Goal: Task Accomplishment & Management: Manage account settings

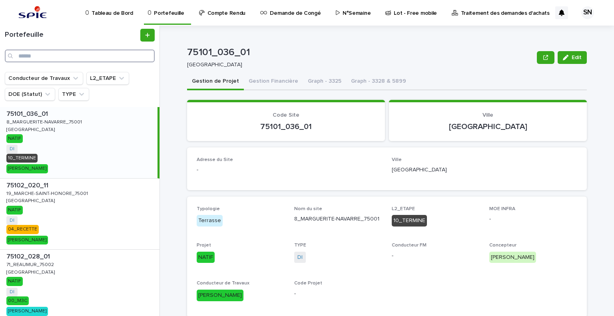
click at [65, 60] on input "Search" at bounding box center [80, 56] width 150 height 13
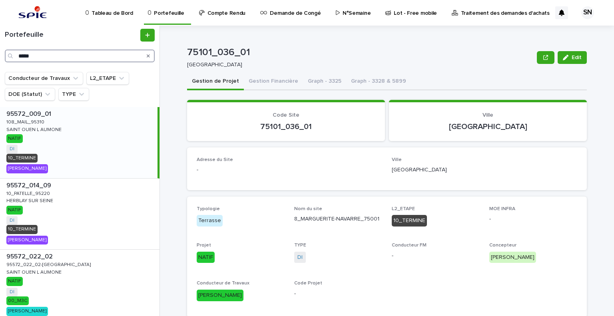
scroll to position [120, 0]
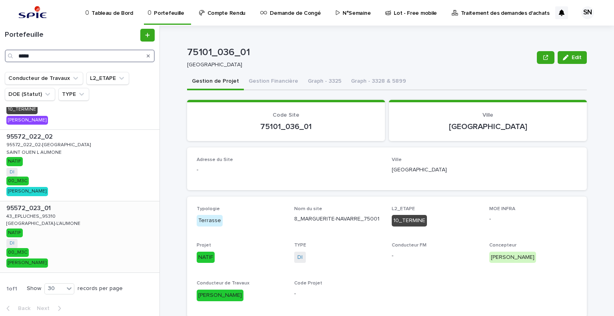
type input "*****"
click at [56, 208] on p at bounding box center [81, 209] width 150 height 8
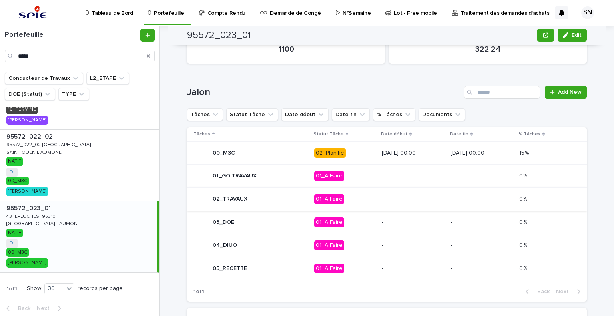
scroll to position [371, 0]
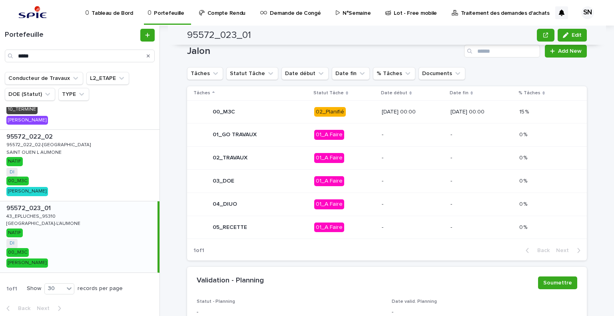
click at [255, 115] on div "00_M3C" at bounding box center [250, 112] width 114 height 16
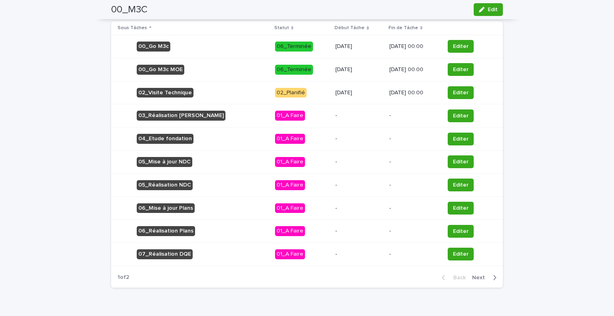
scroll to position [307, 0]
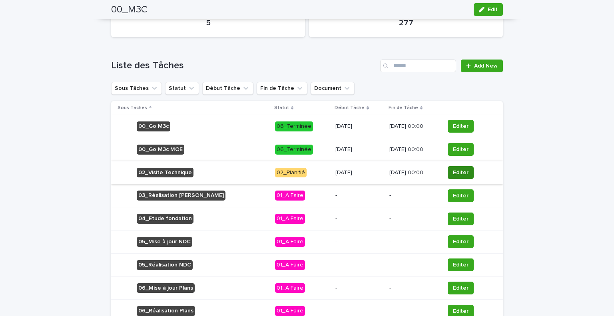
click at [448, 173] on button "Editer" at bounding box center [461, 172] width 26 height 13
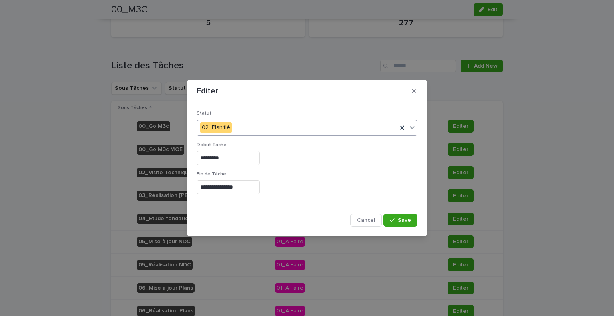
click at [265, 129] on div "02_Planifié" at bounding box center [297, 127] width 200 height 13
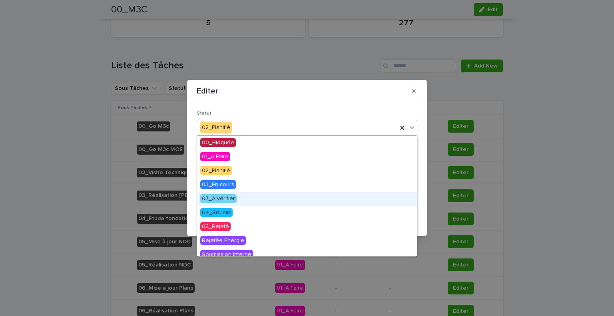
scroll to position [90, 0]
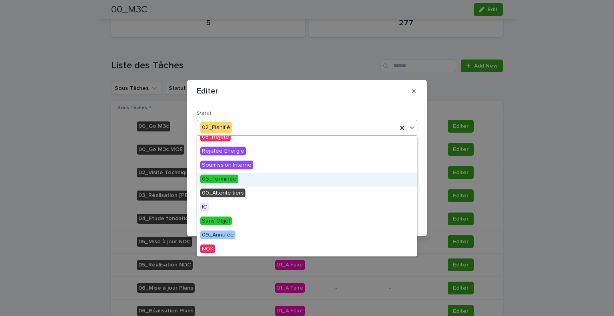
click at [237, 177] on div "06_Terminée" at bounding box center [307, 180] width 220 height 14
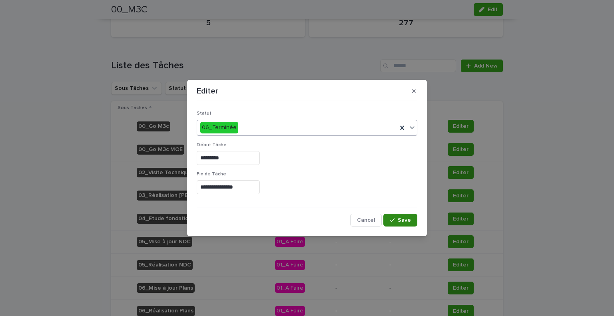
click at [400, 222] on span "Save" at bounding box center [404, 220] width 13 height 6
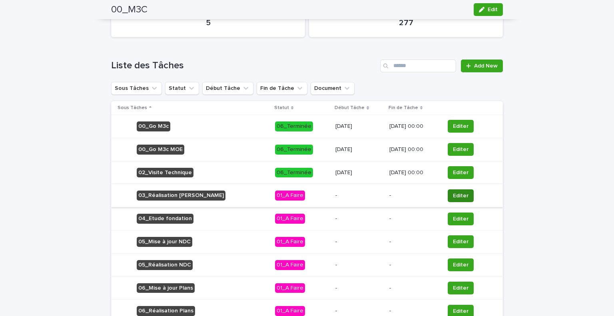
click at [453, 193] on span "Editer" at bounding box center [461, 196] width 16 height 8
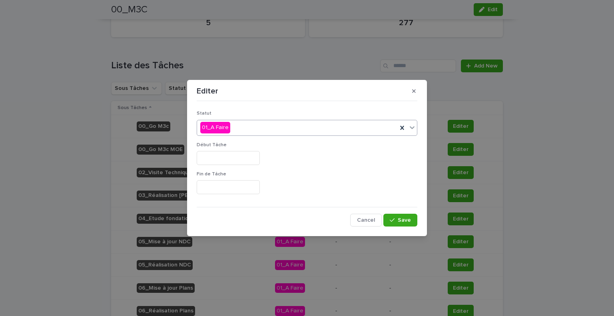
click at [229, 130] on div "01_A Faire" at bounding box center [297, 127] width 200 height 13
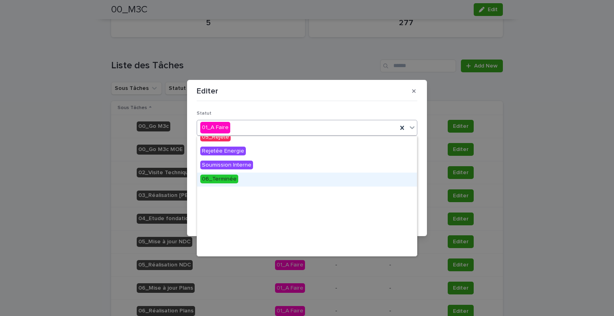
scroll to position [0, 0]
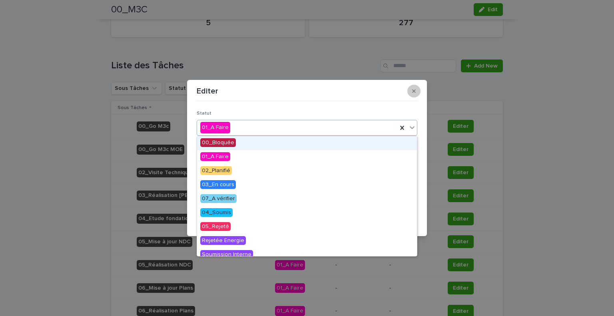
click at [413, 97] on button "button" at bounding box center [413, 91] width 13 height 13
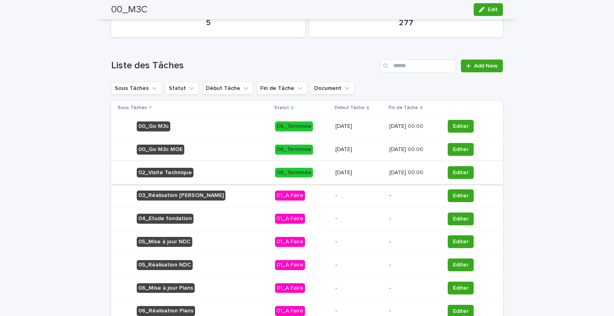
scroll to position [347, 0]
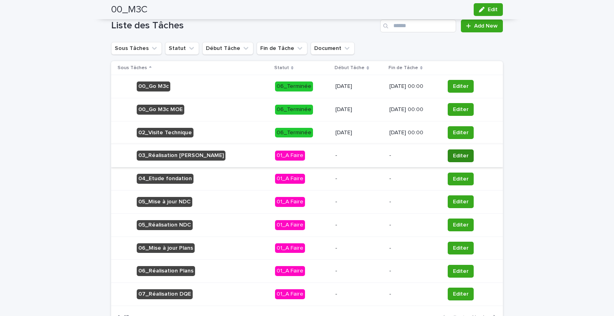
click at [453, 153] on span "Editer" at bounding box center [461, 156] width 16 height 8
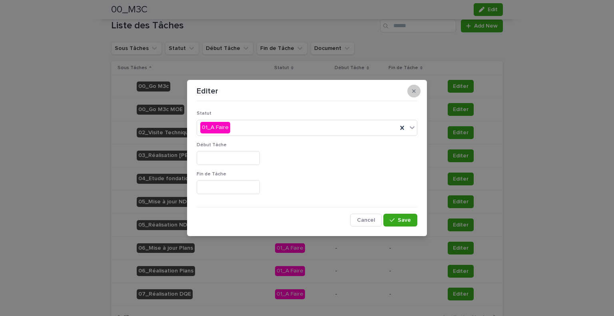
click at [416, 90] on button "button" at bounding box center [413, 91] width 13 height 13
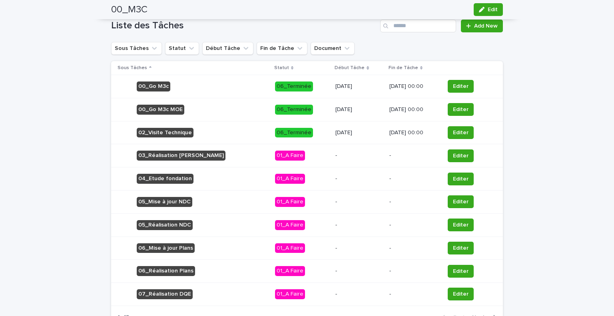
click at [355, 161] on div "-" at bounding box center [358, 155] width 47 height 13
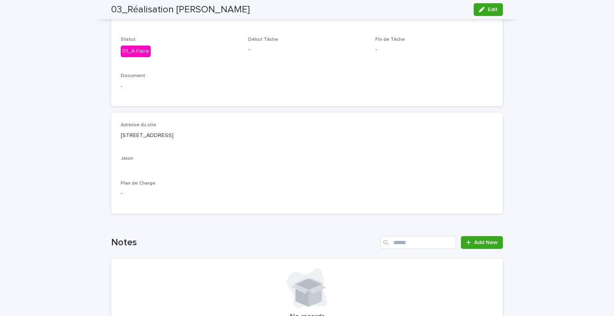
scroll to position [184, 0]
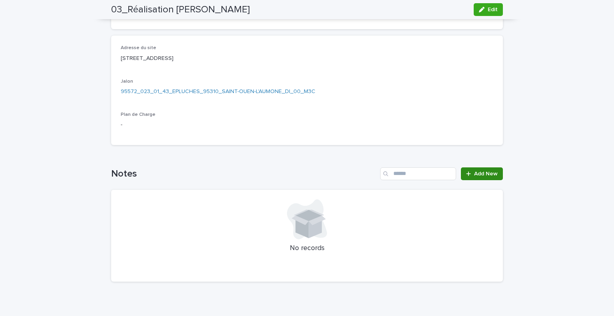
click at [497, 174] on link "Add New" at bounding box center [482, 174] width 42 height 13
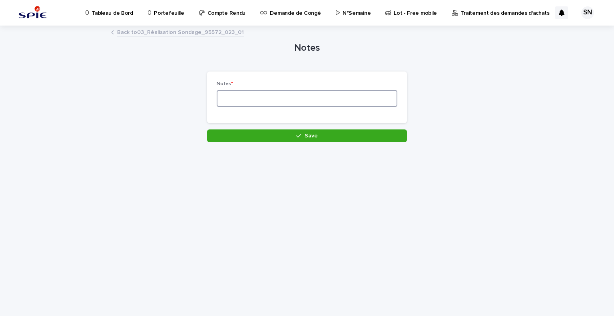
click at [279, 100] on textarea at bounding box center [307, 98] width 181 height 17
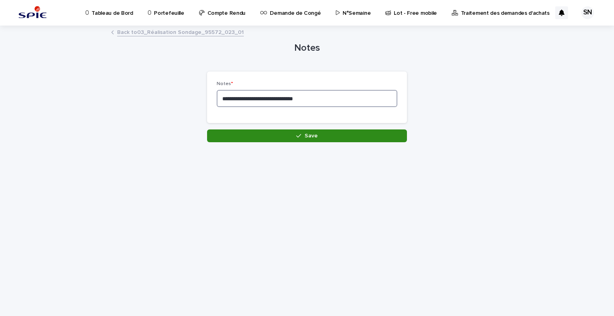
type textarea "**********"
click at [315, 137] on span "Save" at bounding box center [311, 136] width 13 height 6
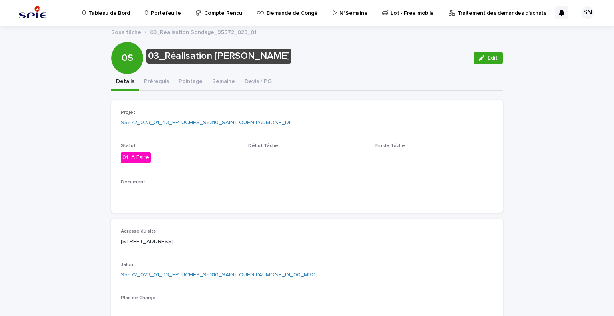
click at [164, 14] on p "Portefeuille" at bounding box center [166, 8] width 30 height 17
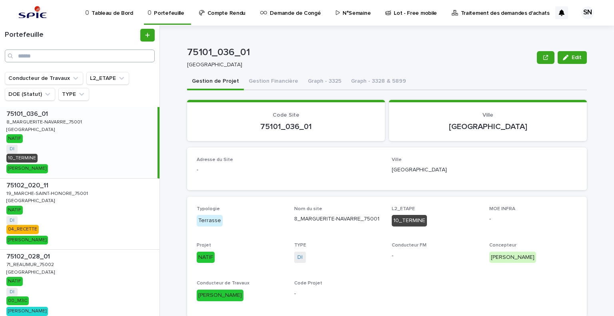
click at [43, 64] on div "Portefeuille" at bounding box center [80, 49] width 160 height 46
click at [48, 55] on input "Search" at bounding box center [80, 56] width 150 height 13
click at [45, 56] on input "Search" at bounding box center [80, 56] width 150 height 13
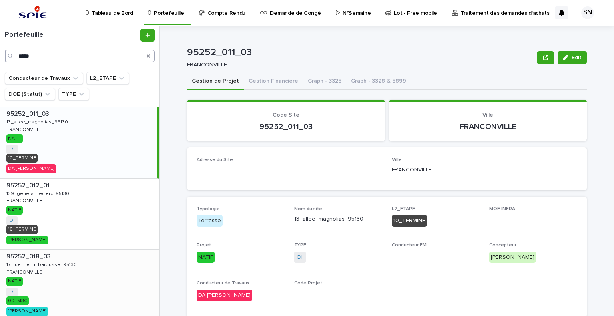
type input "*****"
click at [59, 268] on div "95252_018_03 95252_018_03 [GEOGRAPHIC_DATA][STREET_ADDRESS] FRANCONVILLE NATIF …" at bounding box center [80, 285] width 160 height 71
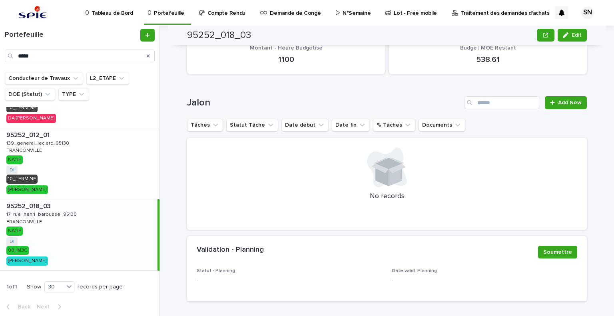
scroll to position [361, 0]
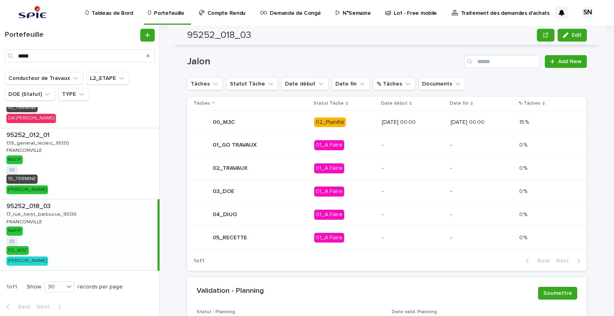
click at [341, 123] on p "02_Planifié" at bounding box center [344, 123] width 61 height 10
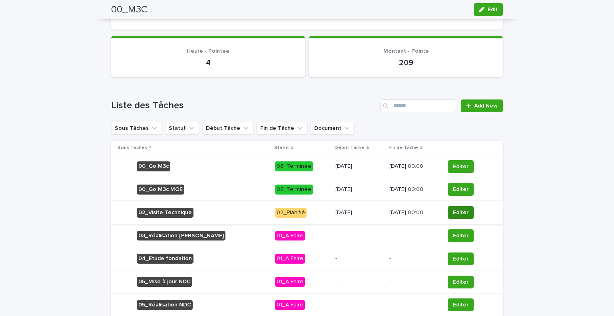
scroll to position [299, 0]
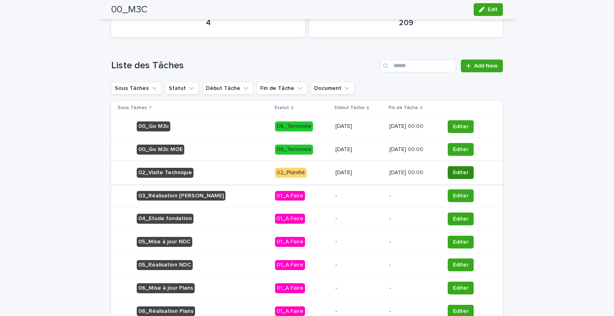
click at [455, 171] on span "Editer" at bounding box center [461, 173] width 16 height 8
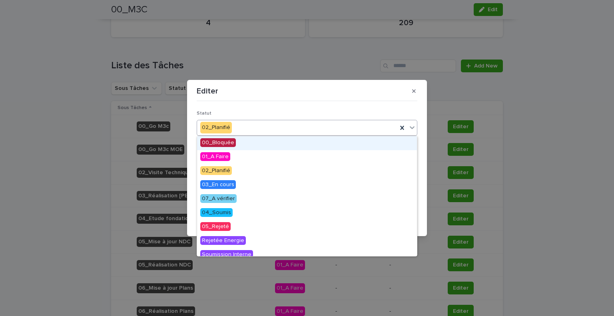
click at [249, 122] on div "02_Planifié" at bounding box center [297, 127] width 200 height 13
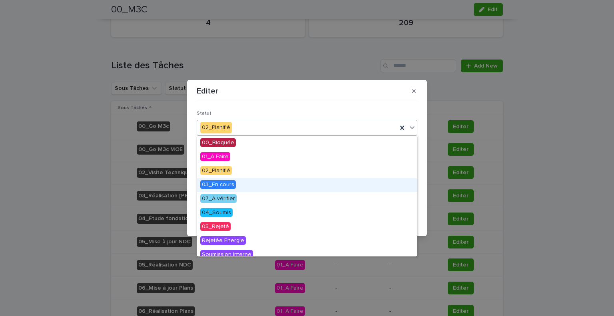
scroll to position [40, 0]
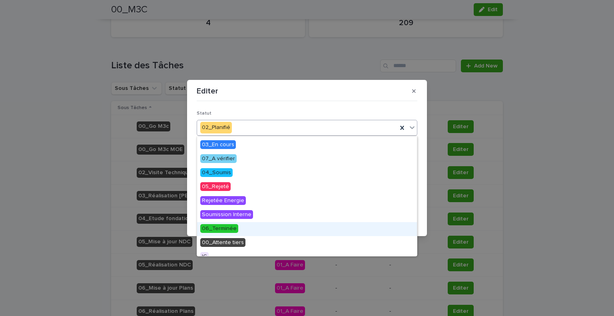
click at [249, 230] on div "06_Terminée" at bounding box center [307, 229] width 220 height 14
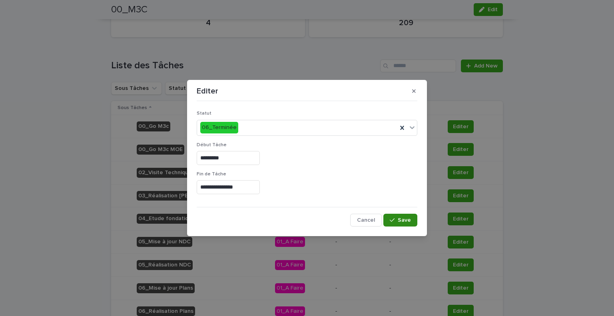
click at [393, 219] on icon "button" at bounding box center [392, 220] width 5 height 6
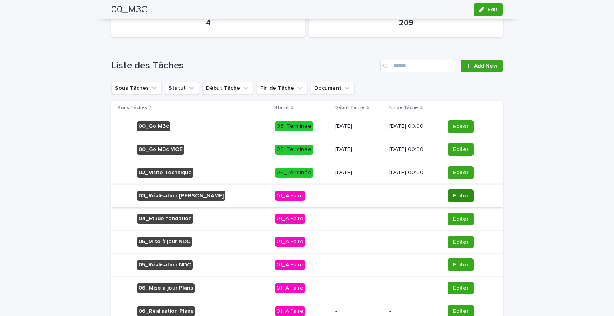
click at [461, 196] on span "Editer" at bounding box center [461, 196] width 16 height 8
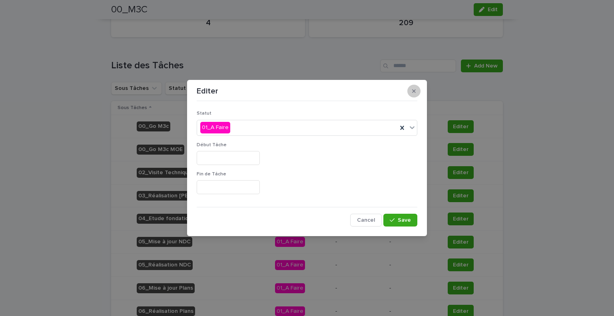
click at [413, 92] on icon "button" at bounding box center [414, 92] width 4 height 4
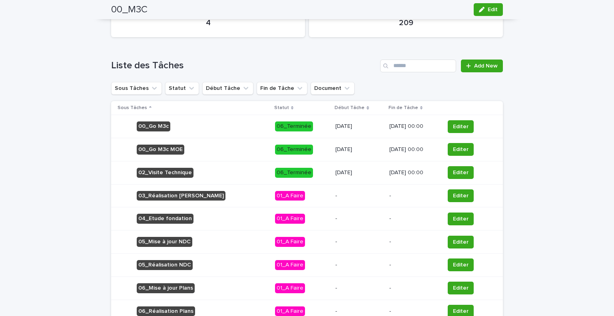
click at [291, 201] on div "01_A Faire" at bounding box center [302, 196] width 54 height 16
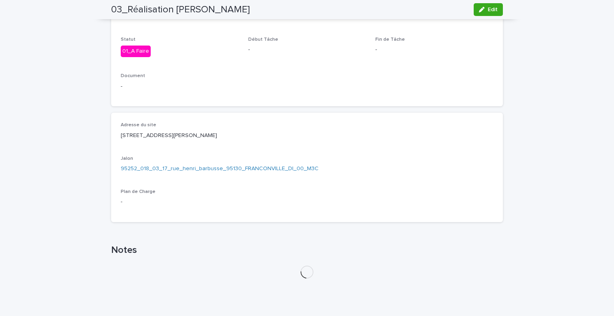
scroll to position [184, 0]
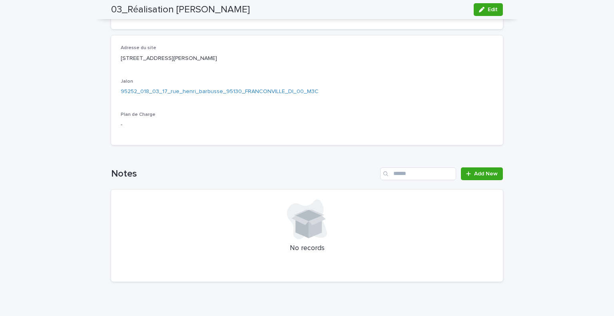
click at [481, 181] on div "Notes Add New No records" at bounding box center [307, 225] width 392 height 114
click at [480, 176] on span "Add New" at bounding box center [486, 174] width 24 height 6
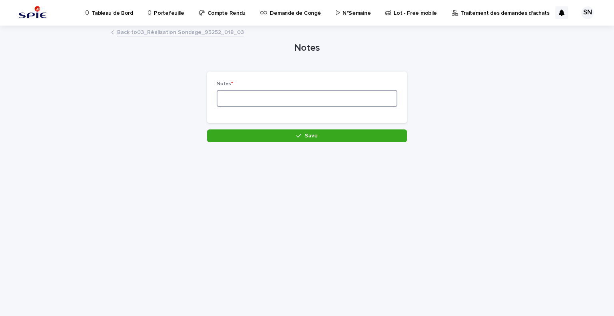
click at [281, 102] on textarea at bounding box center [307, 98] width 181 height 17
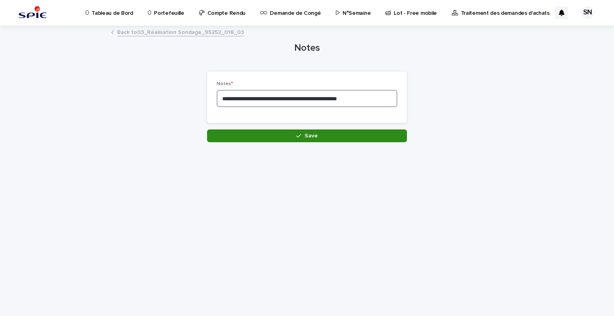
type textarea "**********"
click at [353, 138] on button "Save" at bounding box center [307, 136] width 200 height 13
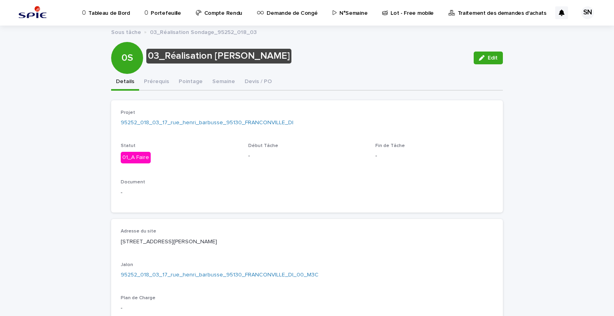
click at [154, 18] on link "Portefeuille" at bounding box center [164, 12] width 41 height 25
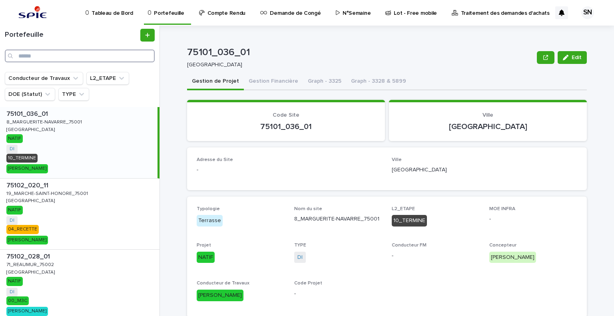
click at [46, 58] on input "Search" at bounding box center [80, 56] width 150 height 13
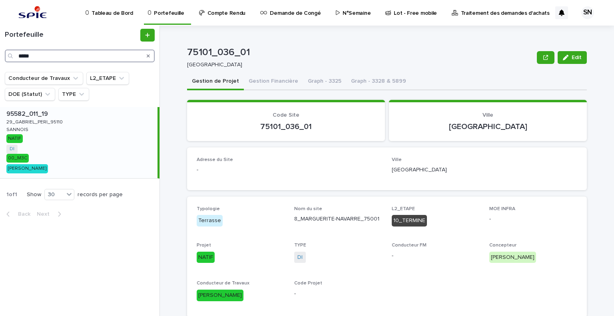
type input "*****"
click at [88, 148] on div "95582_011_19 95582_011_19 29_GABRIEL_PERI_95110 29_GABRIEL_PERI_95110 SANNOIS S…" at bounding box center [79, 142] width 158 height 71
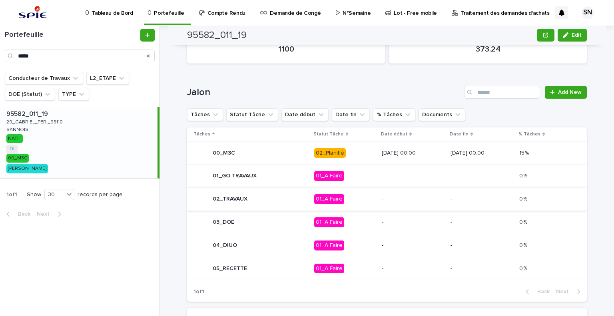
scroll to position [371, 0]
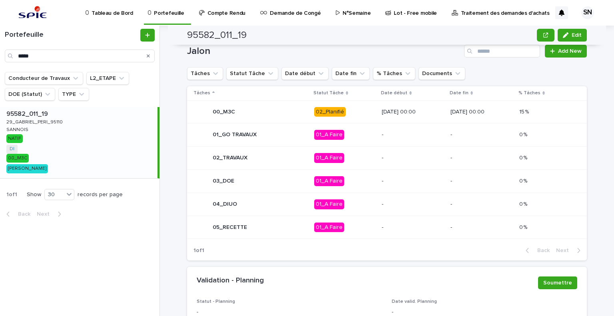
click at [279, 113] on div "00_M3C" at bounding box center [250, 112] width 114 height 16
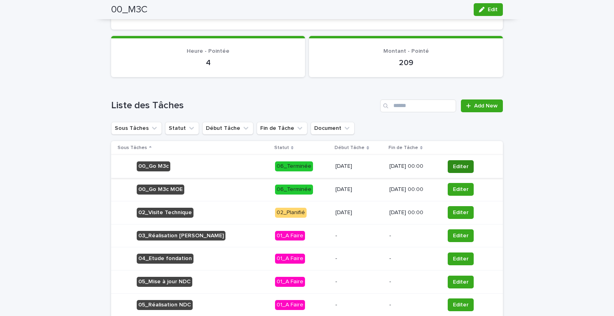
scroll to position [299, 0]
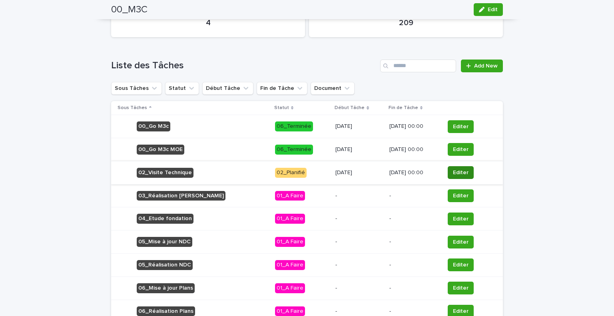
click at [459, 171] on span "Editer" at bounding box center [461, 173] width 16 height 8
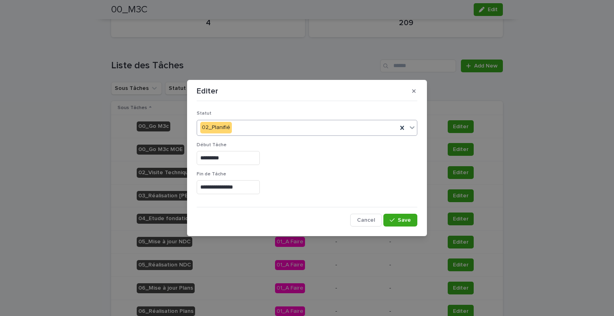
click at [343, 128] on div "02_Planifié" at bounding box center [297, 127] width 200 height 13
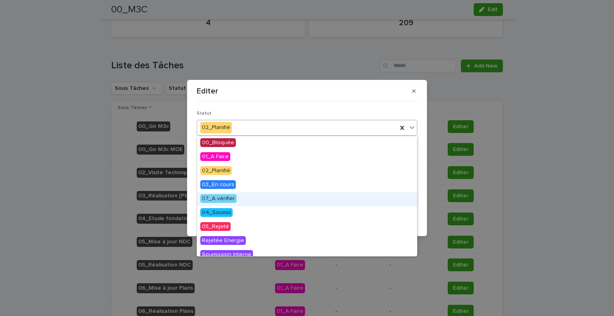
scroll to position [90, 0]
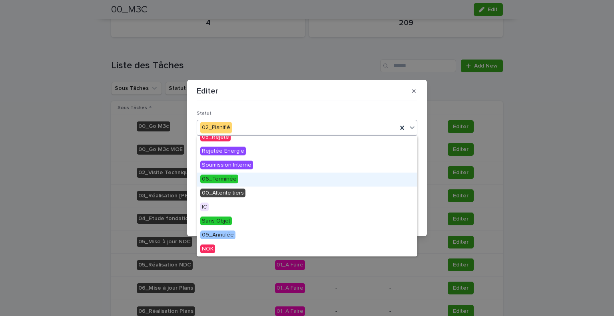
click at [265, 179] on div "06_Terminée" at bounding box center [307, 180] width 220 height 14
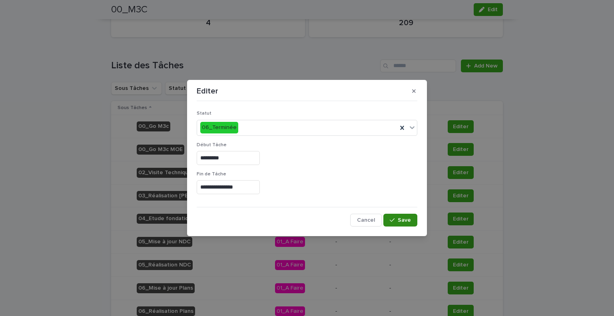
click at [402, 220] on span "Save" at bounding box center [404, 220] width 13 height 6
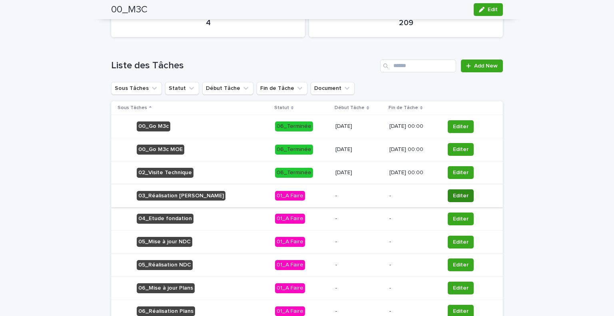
click at [454, 193] on span "Editer" at bounding box center [461, 196] width 16 height 8
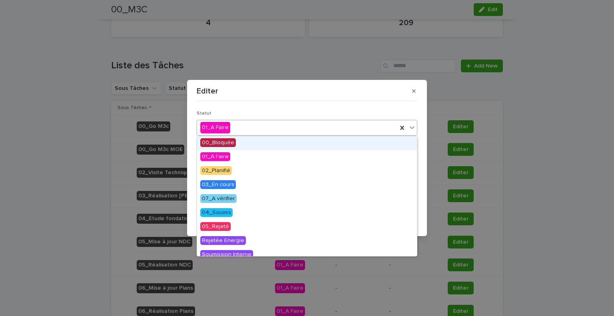
click at [262, 126] on div "01_A Faire" at bounding box center [297, 127] width 200 height 13
click at [313, 128] on div "01_A Faire" at bounding box center [297, 127] width 200 height 13
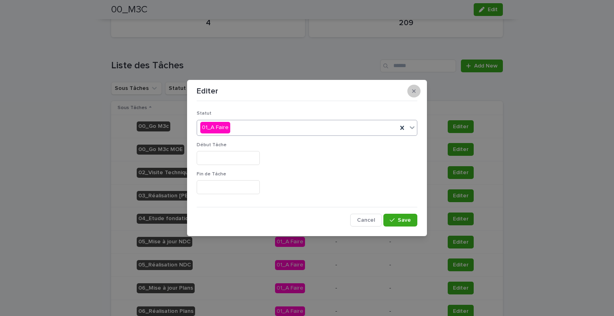
click at [418, 89] on button "button" at bounding box center [413, 91] width 13 height 13
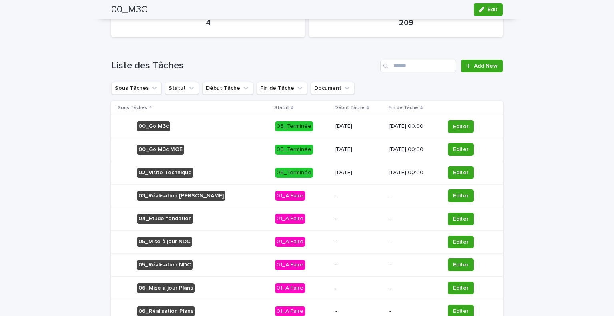
click at [337, 191] on div "-" at bounding box center [358, 195] width 47 height 8
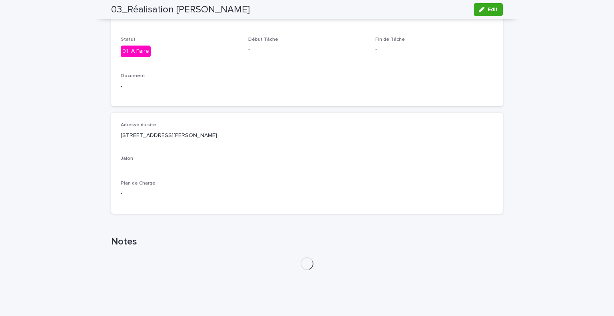
scroll to position [184, 0]
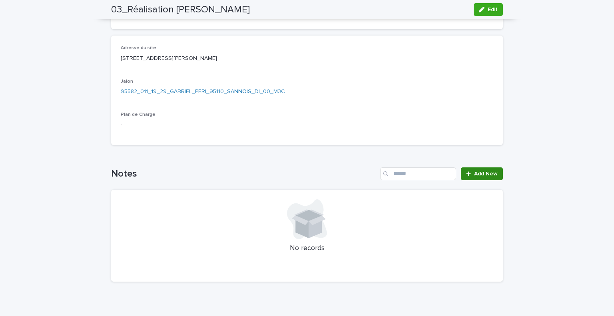
click at [476, 171] on span "Add New" at bounding box center [486, 174] width 24 height 6
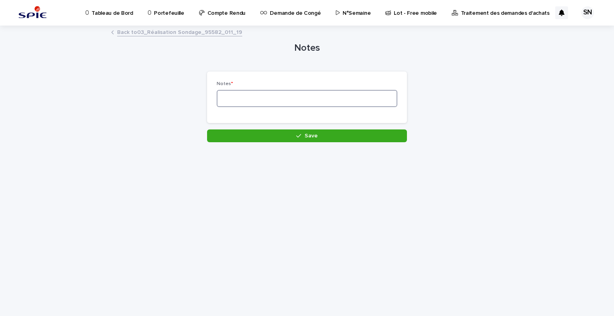
click at [292, 103] on textarea at bounding box center [307, 98] width 181 height 17
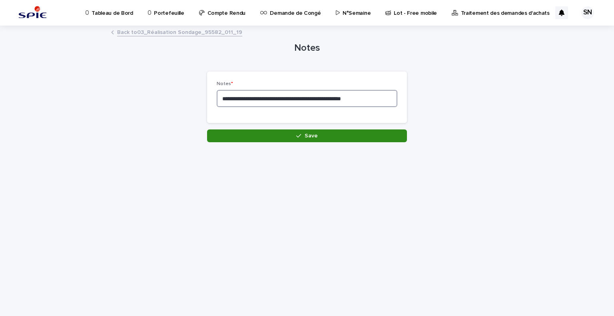
type textarea "**********"
click at [307, 140] on button "Save" at bounding box center [307, 136] width 200 height 13
